Goal: Task Accomplishment & Management: Use online tool/utility

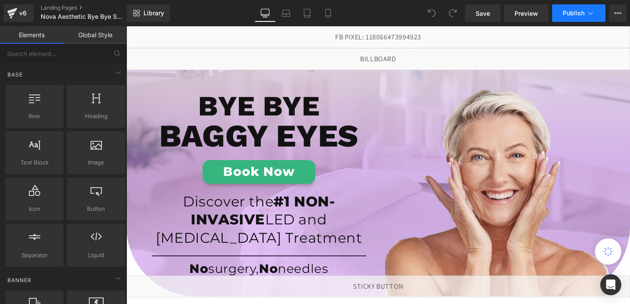
click at [560, 11] on button "Publish" at bounding box center [578, 12] width 53 height 17
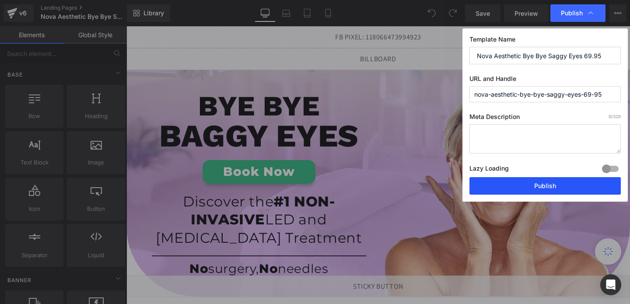
click at [493, 184] on button "Publish" at bounding box center [544, 185] width 151 height 17
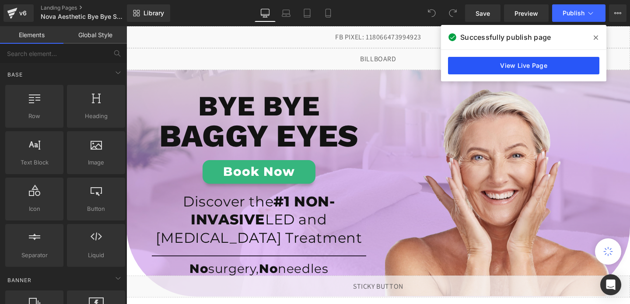
click at [491, 68] on link "View Live Page" at bounding box center [523, 65] width 151 height 17
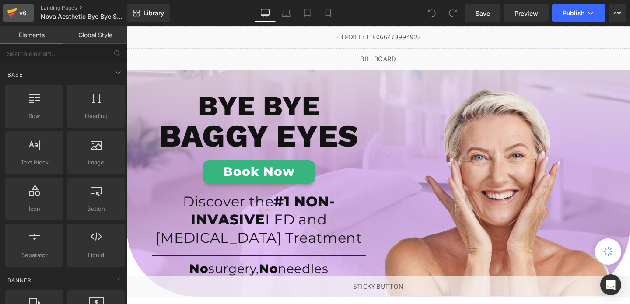
click at [14, 15] on icon at bounding box center [12, 13] width 10 height 22
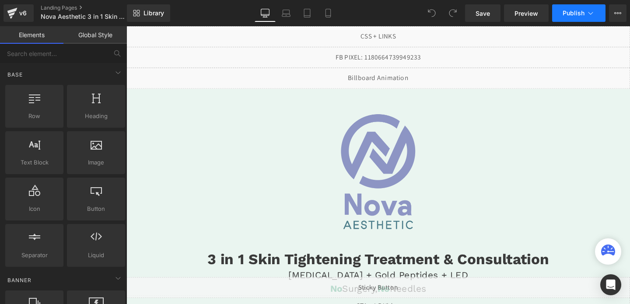
click at [559, 12] on button "Publish" at bounding box center [578, 12] width 53 height 17
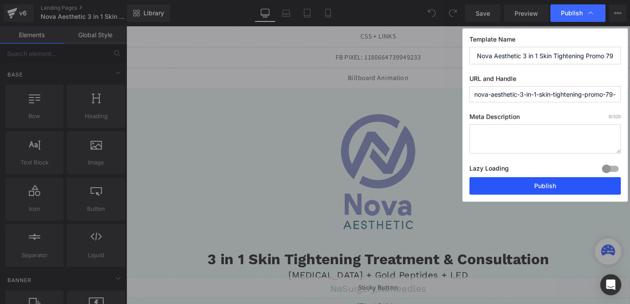
click at [506, 188] on button "Publish" at bounding box center [544, 185] width 151 height 17
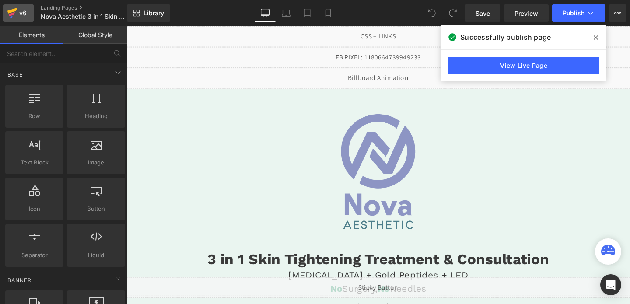
click at [9, 20] on icon at bounding box center [12, 13] width 10 height 22
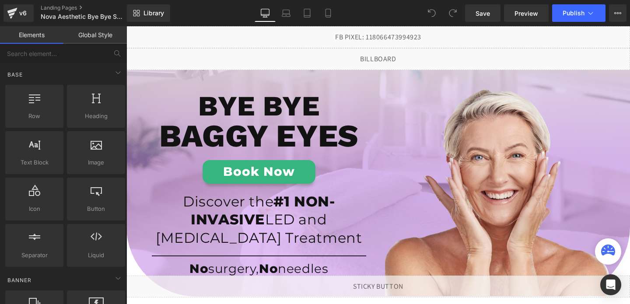
click at [566, 10] on span "Publish" at bounding box center [573, 13] width 22 height 7
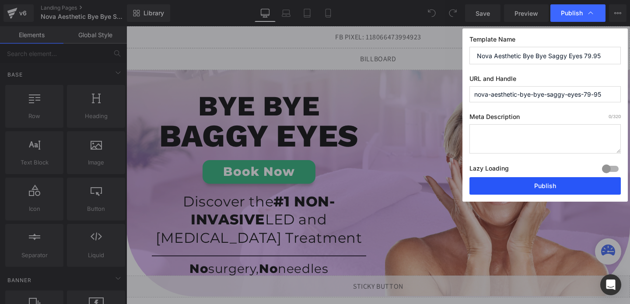
click at [510, 191] on button "Publish" at bounding box center [544, 185] width 151 height 17
